Goal: Find contact information: Find contact information

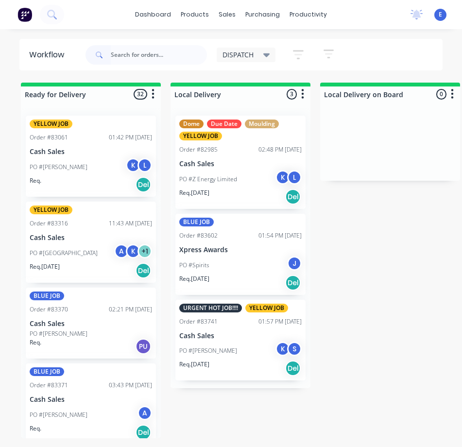
click at [151, 62] on input "text" at bounding box center [159, 54] width 96 height 19
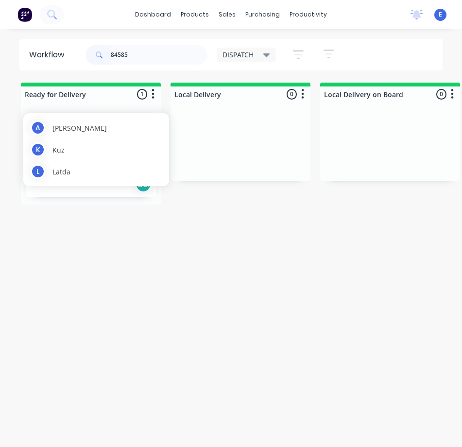
click at [85, 176] on div "L Latda" at bounding box center [96, 171] width 131 height 15
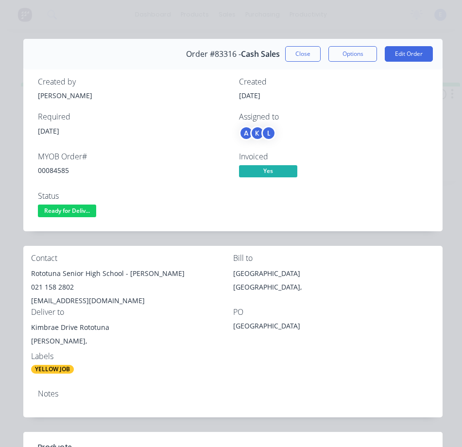
click at [53, 170] on div "00084585" at bounding box center [132, 170] width 189 height 10
click at [52, 169] on div "00084585" at bounding box center [132, 170] width 189 height 10
copy div "00084585"
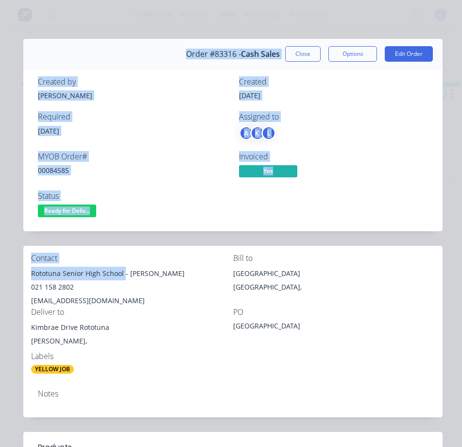
drag, startPoint x: 124, startPoint y: 273, endPoint x: 18, endPoint y: 273, distance: 105.9
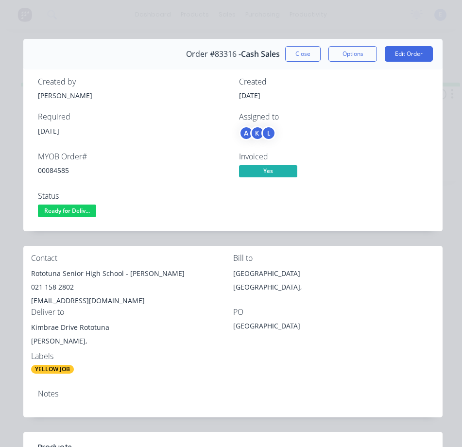
drag, startPoint x: 149, startPoint y: 298, endPoint x: 114, endPoint y: 274, distance: 42.4
click at [147, 295] on div "[EMAIL_ADDRESS][DOMAIN_NAME]" at bounding box center [132, 301] width 202 height 14
drag, startPoint x: 122, startPoint y: 274, endPoint x: 35, endPoint y: 271, distance: 87.0
click at [33, 272] on div "Rototuna Senior High School - [PERSON_NAME]" at bounding box center [132, 274] width 202 height 14
copy div "[GEOGRAPHIC_DATA]"
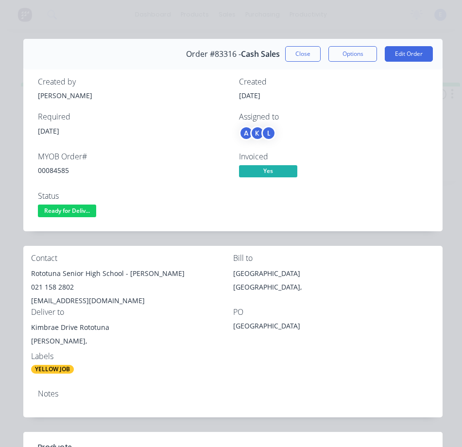
click at [115, 285] on div "021 158 2802" at bounding box center [132, 287] width 202 height 14
drag, startPoint x: 129, startPoint y: 274, endPoint x: 177, endPoint y: 270, distance: 48.8
click at [177, 270] on div "Rototuna Senior High School - [PERSON_NAME]" at bounding box center [132, 274] width 202 height 14
copy div "[PERSON_NAME]"
click at [52, 287] on div "021 158 2802" at bounding box center [132, 287] width 202 height 14
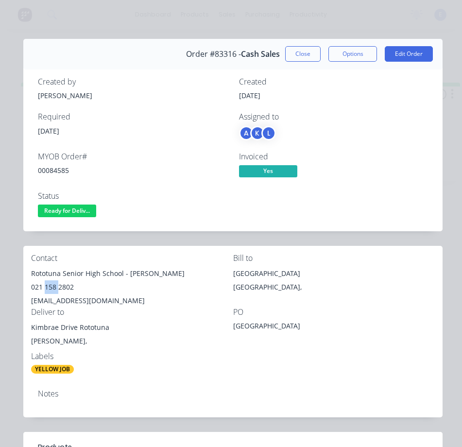
click at [52, 287] on div "021 158 2802" at bounding box center [132, 287] width 202 height 14
copy div "021 158 2802"
click at [86, 296] on div "[EMAIL_ADDRESS][DOMAIN_NAME]" at bounding box center [132, 301] width 202 height 14
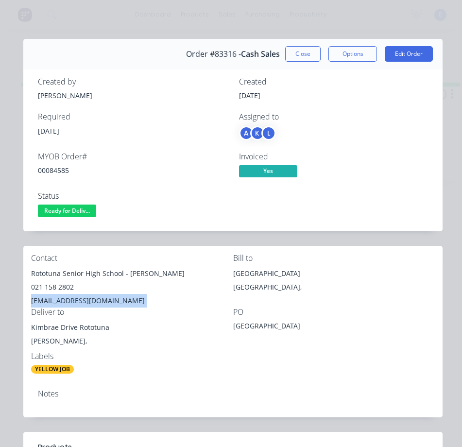
click at [86, 296] on div "[EMAIL_ADDRESS][DOMAIN_NAME]" at bounding box center [132, 301] width 202 height 14
copy div "[EMAIL_ADDRESS][DOMAIN_NAME]"
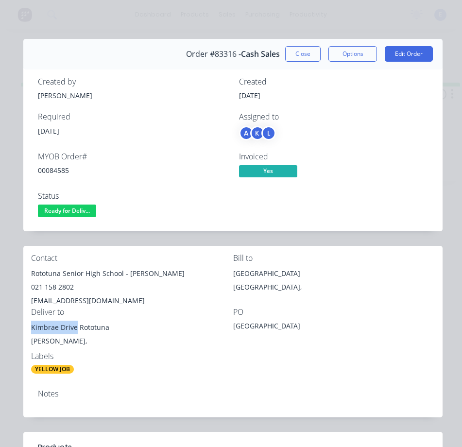
drag, startPoint x: 77, startPoint y: 329, endPoint x: 24, endPoint y: 331, distance: 52.5
click at [24, 331] on div "Contact [GEOGRAPHIC_DATA] - [PERSON_NAME] 021 158 2802 [EMAIL_ADDRESS][DOMAIN_N…" at bounding box center [232, 314] width 419 height 136
copy div "Kimbrae Drive"
click at [85, 209] on span "Ready for Deliv..." at bounding box center [67, 211] width 58 height 12
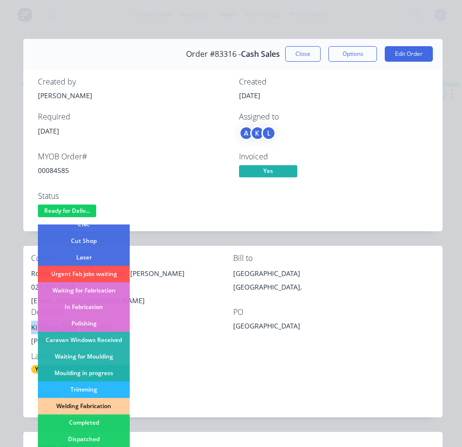
scroll to position [146, 0]
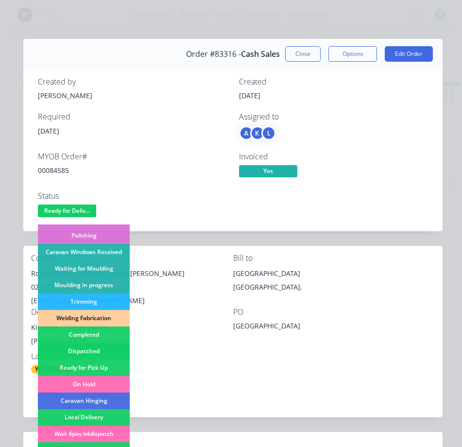
click at [104, 349] on div "Dispatched" at bounding box center [84, 351] width 92 height 17
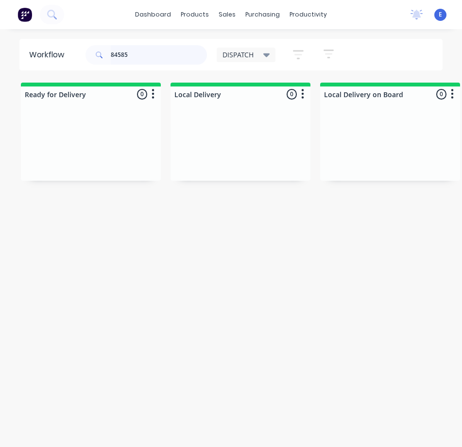
click at [145, 56] on input "84585" at bounding box center [159, 54] width 96 height 19
click at [148, 56] on input "84585" at bounding box center [159, 54] width 96 height 19
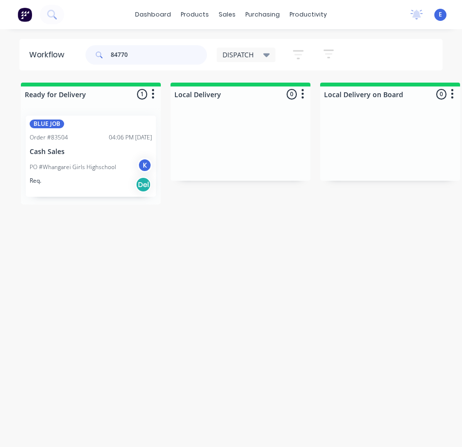
click at [108, 163] on div "BLUE JOB Order #83504 04:06 PM [DATE] Cash Sales PO #Whangarei Girls Highschool…" at bounding box center [91, 156] width 140 height 97
type input "84770"
click at [79, 186] on div "Req. Del" at bounding box center [91, 184] width 122 height 17
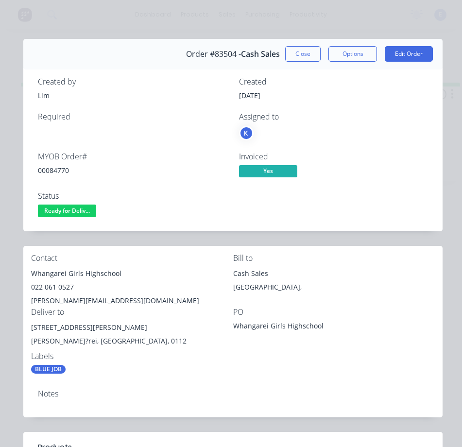
click at [50, 170] on div "00084770" at bounding box center [132, 170] width 189 height 10
copy div "00084770"
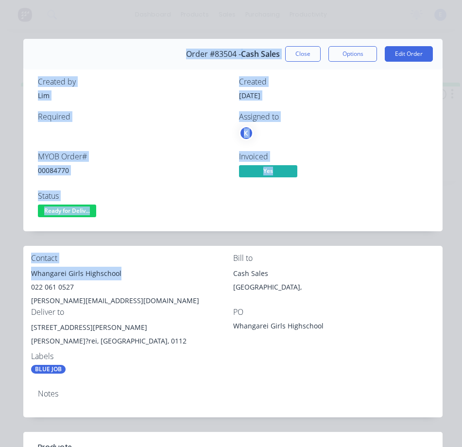
drag, startPoint x: 122, startPoint y: 273, endPoint x: 29, endPoint y: 268, distance: 93.4
click at [22, 267] on div "Order details Collaborate Checklists 0/0 Tracking Linked Orders Timeline Order …" at bounding box center [231, 370] width 443 height 663
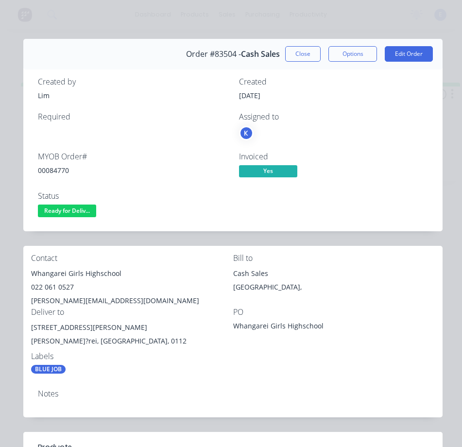
click at [78, 285] on div "022 061 0527" at bounding box center [132, 287] width 202 height 14
drag, startPoint x: 121, startPoint y: 274, endPoint x: 26, endPoint y: 271, distance: 95.3
click at [26, 271] on div "Contact [GEOGRAPHIC_DATA] 022 061 0527 [PERSON_NAME][EMAIL_ADDRESS][DOMAIN_NAME…" at bounding box center [232, 314] width 419 height 136
copy div "Whangarei Girls Highschool"
click at [44, 287] on div "022 061 0527" at bounding box center [132, 287] width 202 height 14
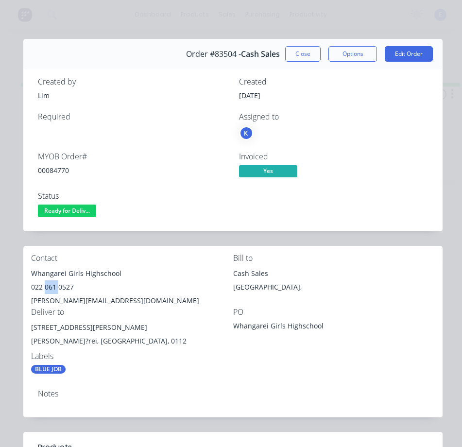
click at [44, 287] on div "022 061 0527" at bounding box center [132, 287] width 202 height 14
drag, startPoint x: 44, startPoint y: 287, endPoint x: 57, endPoint y: 289, distance: 13.3
copy div "022 061 0527"
click at [91, 294] on div "[PERSON_NAME][EMAIL_ADDRESS][DOMAIN_NAME]" at bounding box center [132, 301] width 202 height 14
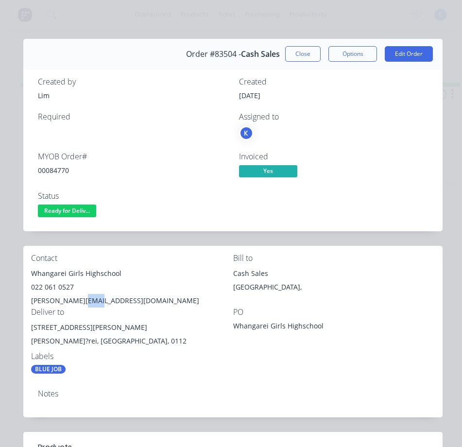
click at [91, 294] on div "[PERSON_NAME][EMAIL_ADDRESS][DOMAIN_NAME]" at bounding box center [132, 301] width 202 height 14
copy div "[PERSON_NAME][EMAIL_ADDRESS][DOMAIN_NAME]"
drag, startPoint x: 86, startPoint y: 327, endPoint x: 43, endPoint y: 331, distance: 43.4
click at [25, 331] on div "Contact [GEOGRAPHIC_DATA] 022 061 0527 [PERSON_NAME][EMAIL_ADDRESS][DOMAIN_NAME…" at bounding box center [232, 314] width 419 height 136
